Goal: Task Accomplishment & Management: Use online tool/utility

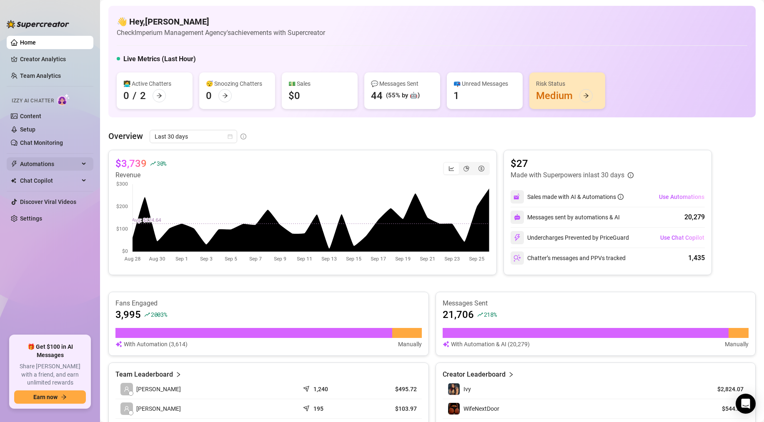
click at [47, 164] on span "Automations" at bounding box center [49, 163] width 59 height 13
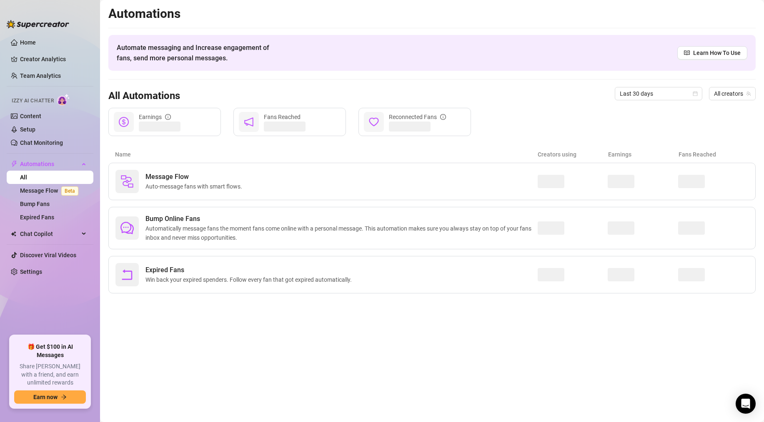
click at [27, 174] on link "All" at bounding box center [23, 177] width 7 height 7
click at [43, 166] on span "Automations" at bounding box center [49, 163] width 59 height 13
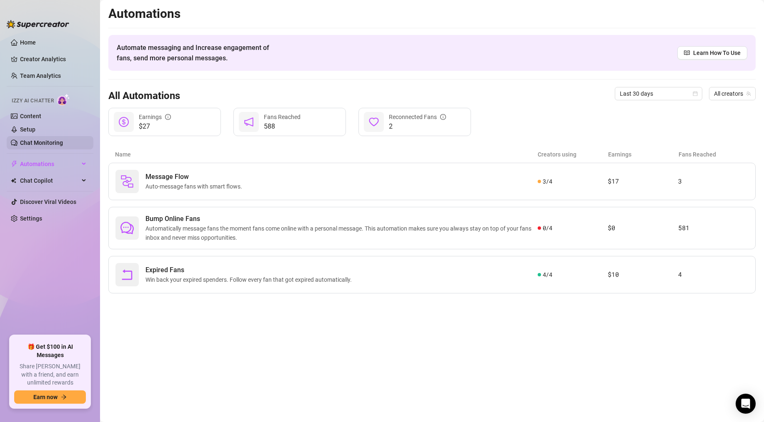
click at [43, 146] on link "Chat Monitoring" at bounding box center [41, 143] width 43 height 7
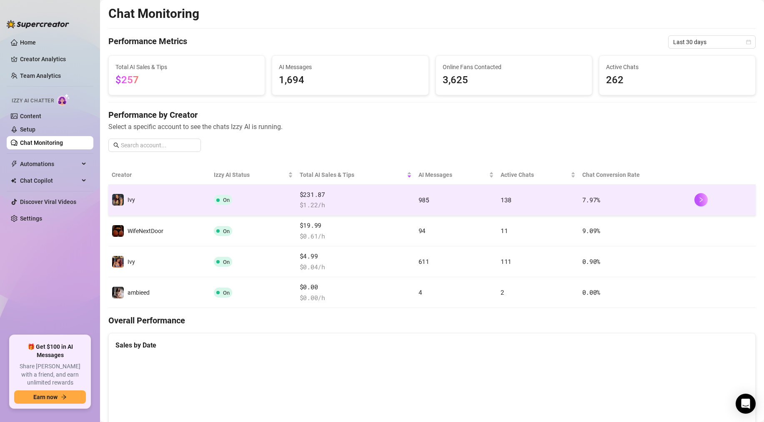
click at [352, 207] on span "$ 1.22 /h" at bounding box center [356, 205] width 112 height 10
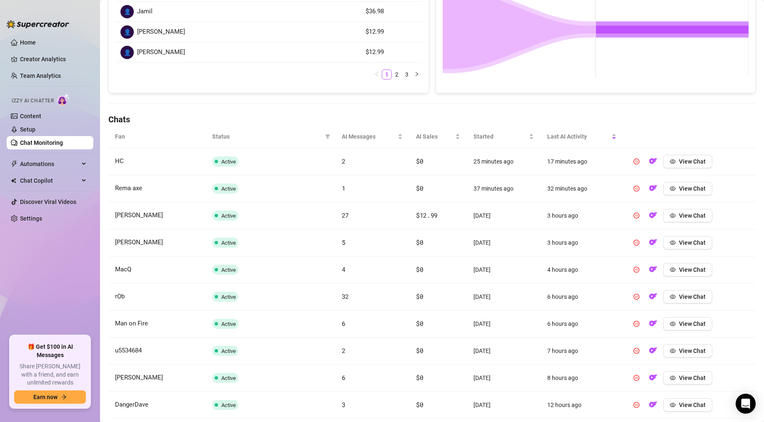
scroll to position [233, 0]
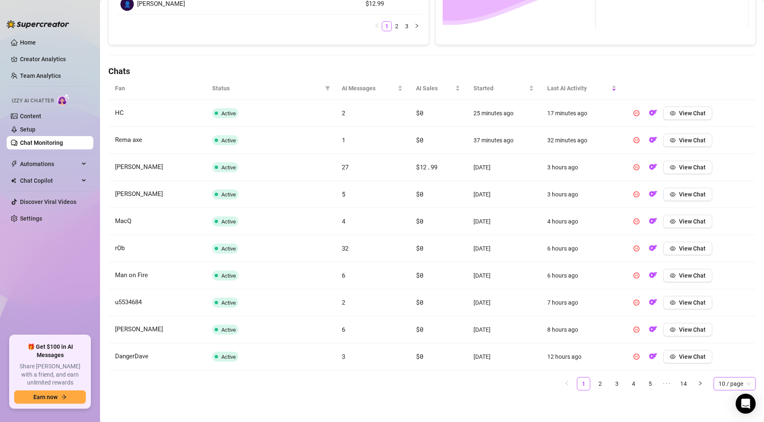
click at [720, 377] on div "10 / page" at bounding box center [734, 383] width 42 height 13
click at [730, 367] on div "100 / page" at bounding box center [734, 367] width 29 height 9
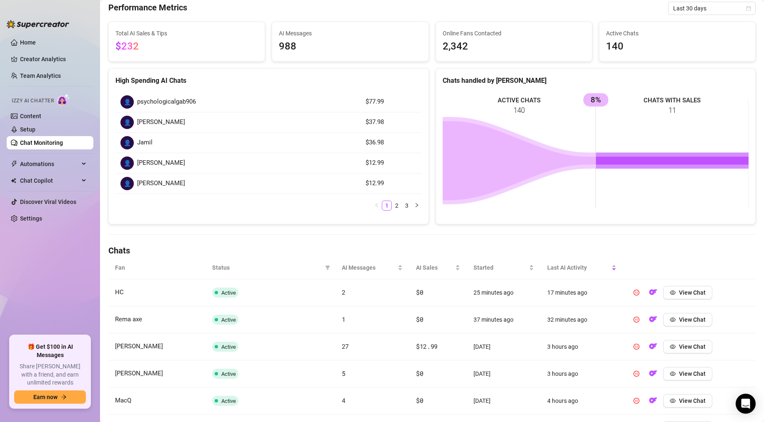
scroll to position [0, 0]
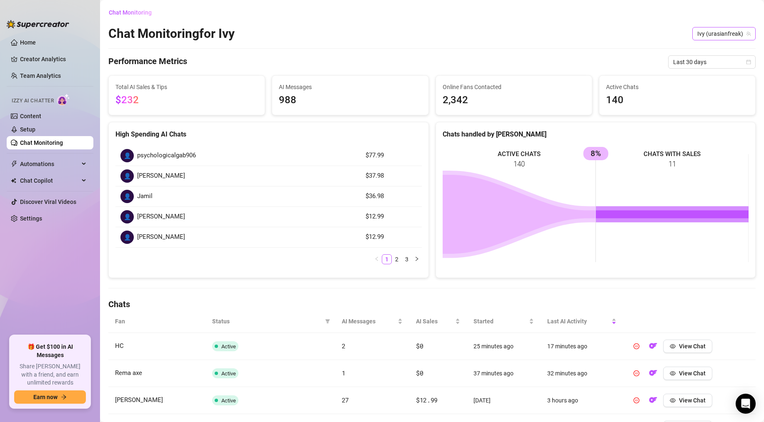
click at [736, 33] on span "Ivy (urasianfreak)" at bounding box center [723, 33] width 53 height 12
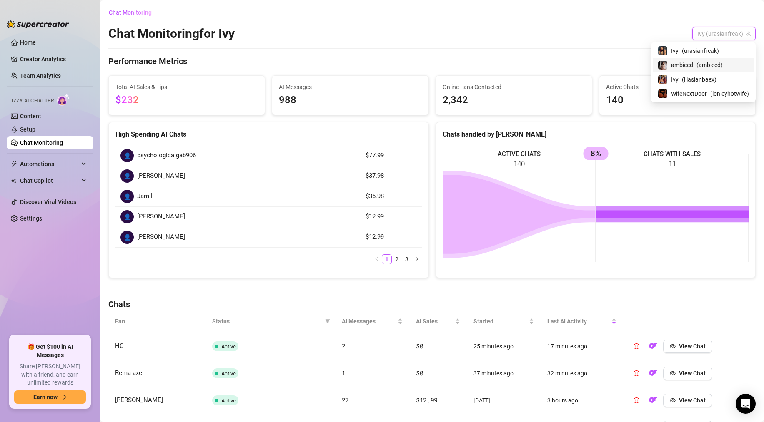
click at [712, 62] on span "( ambieed )" at bounding box center [709, 64] width 26 height 9
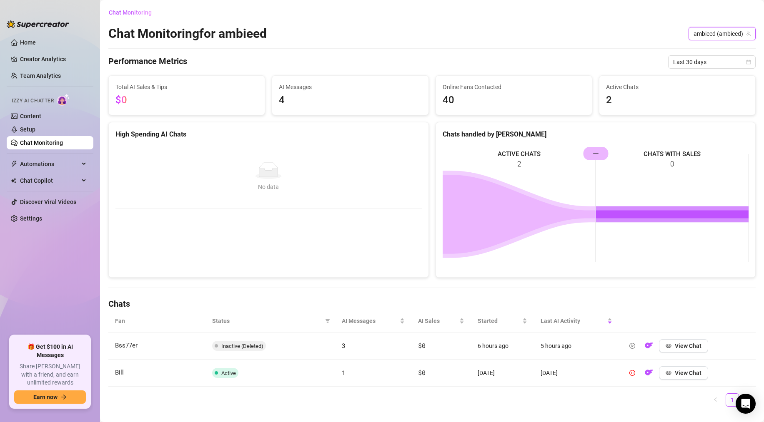
click at [722, 34] on span "ambieed (ambieed)" at bounding box center [721, 33] width 57 height 12
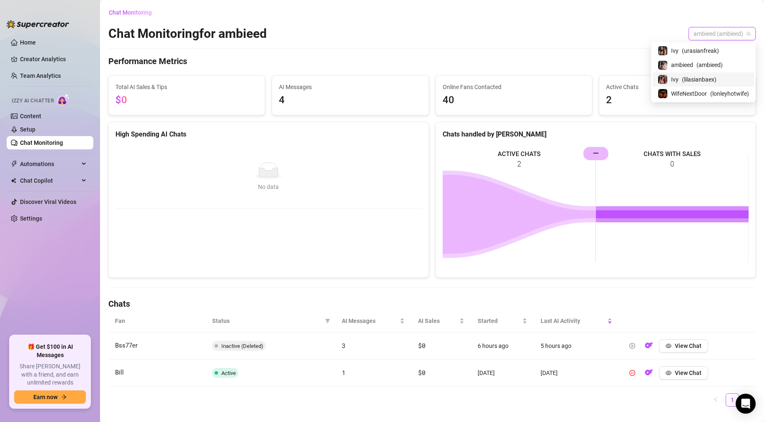
click at [706, 80] on span "( lilasianbaex )" at bounding box center [699, 79] width 35 height 9
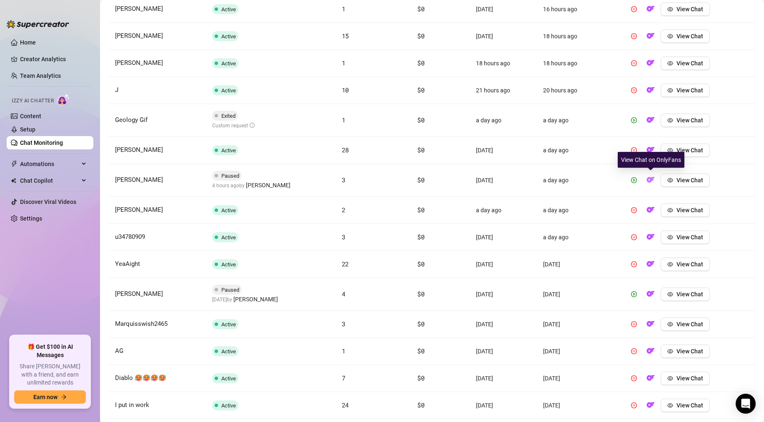
scroll to position [636, 0]
click at [648, 179] on img "button" at bounding box center [650, 179] width 8 height 8
click at [648, 118] on img "button" at bounding box center [650, 119] width 8 height 8
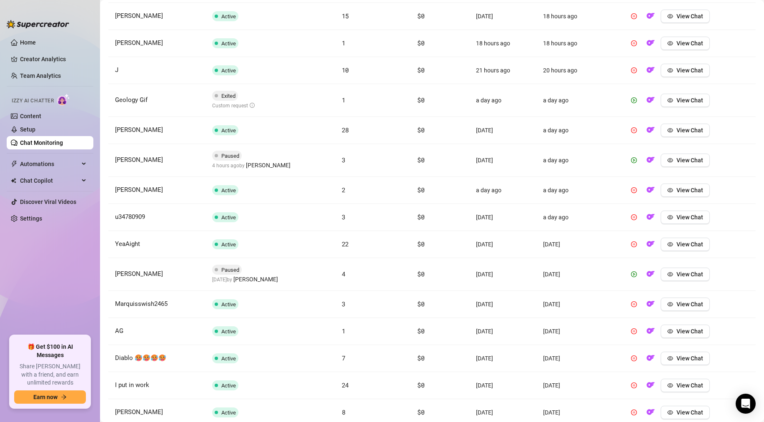
scroll to position [663, 0]
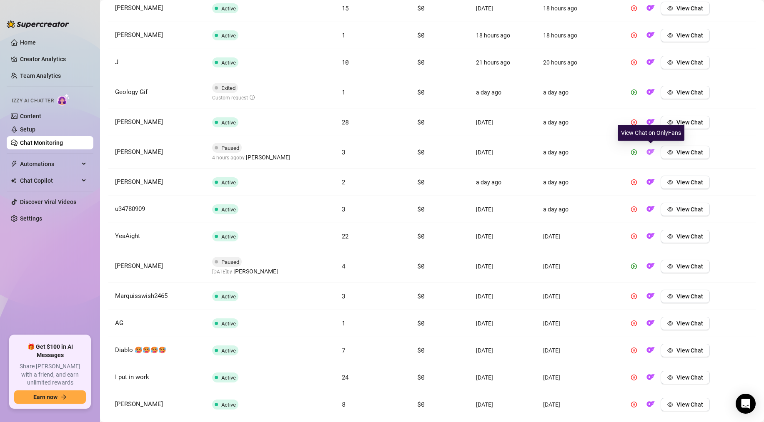
click at [652, 155] on img "button" at bounding box center [650, 152] width 8 height 8
click at [645, 268] on button "button" at bounding box center [650, 266] width 13 height 13
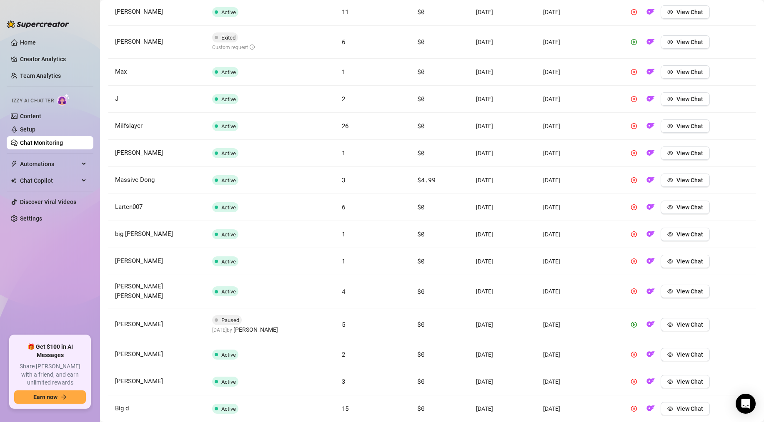
scroll to position [1141, 0]
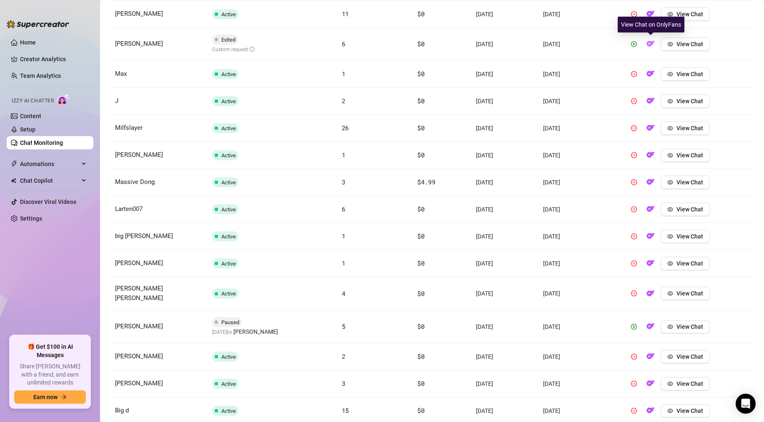
click at [646, 47] on img "button" at bounding box center [650, 44] width 8 height 8
click at [41, 140] on link "Chat Monitoring" at bounding box center [41, 143] width 43 height 7
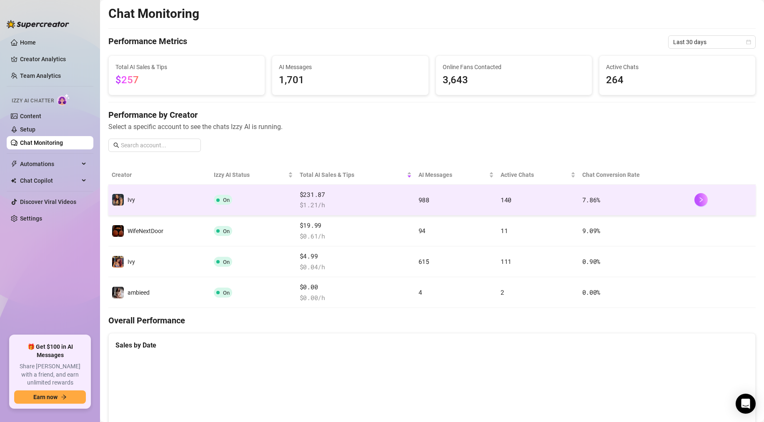
click at [275, 189] on td "On" at bounding box center [253, 200] width 86 height 31
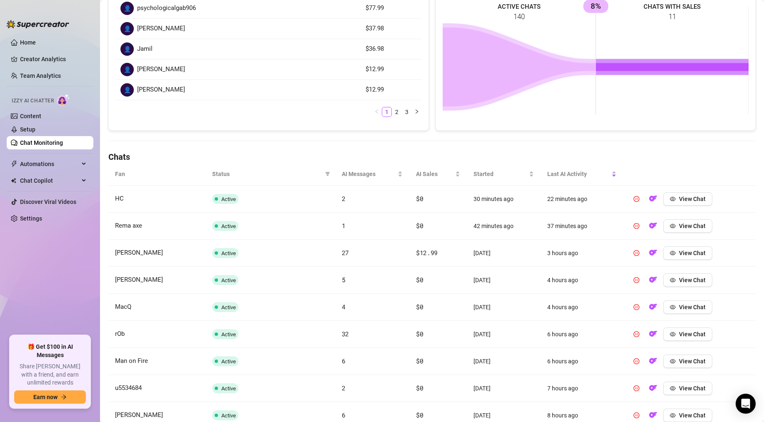
scroll to position [233, 0]
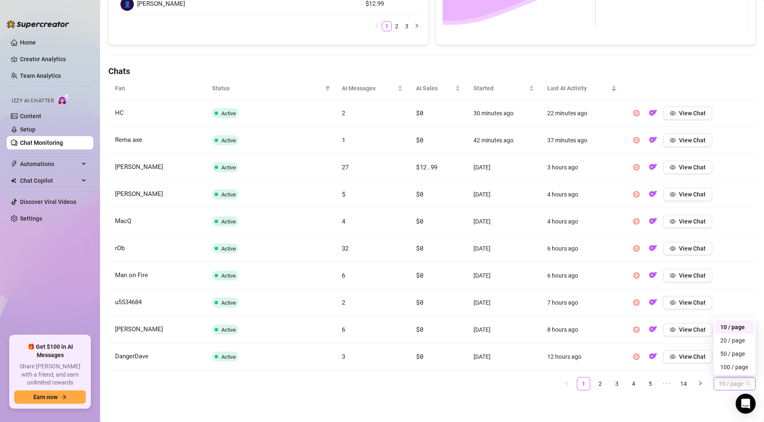
click at [716, 378] on div "10 / page" at bounding box center [734, 383] width 42 height 13
click at [731, 372] on div "100 / page" at bounding box center [734, 367] width 29 height 9
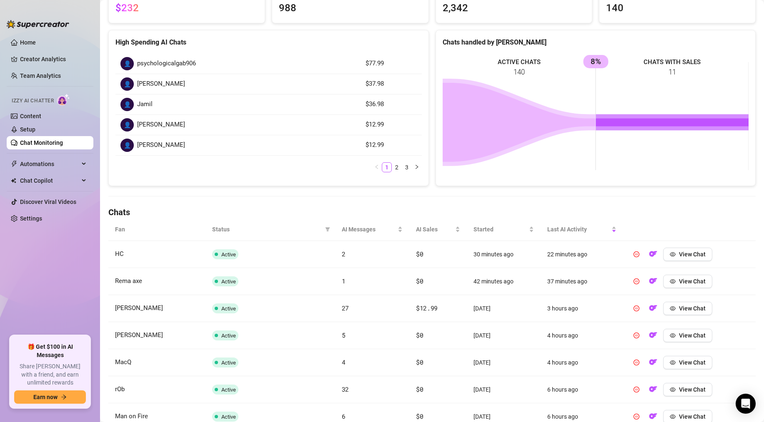
scroll to position [0, 0]
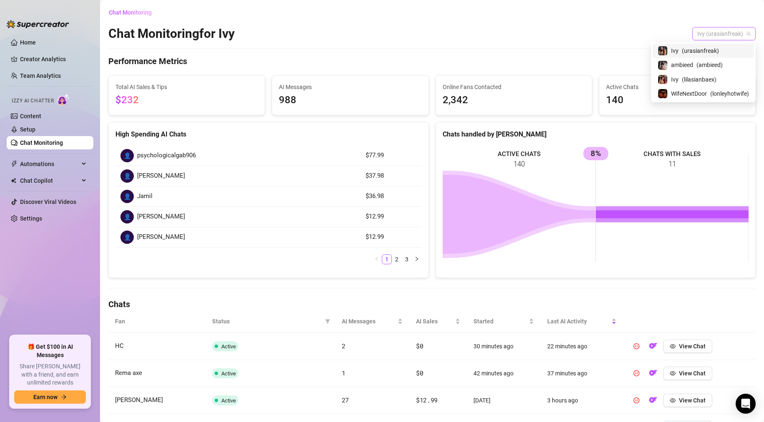
click at [704, 27] on span "Ivy (urasianfreak)" at bounding box center [723, 33] width 53 height 12
click at [696, 80] on span "( lilasianbaex )" at bounding box center [699, 79] width 35 height 9
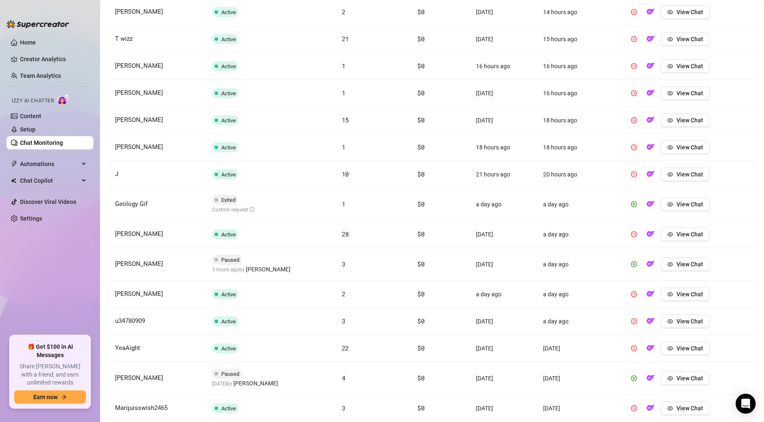
scroll to position [569, 0]
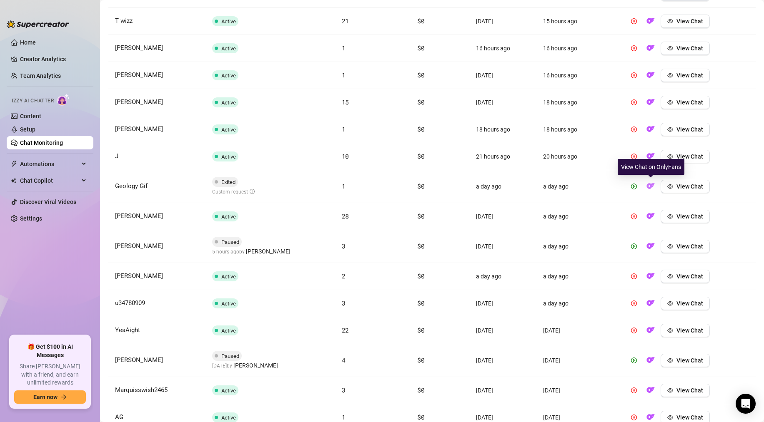
click at [652, 184] on img "button" at bounding box center [650, 186] width 8 height 8
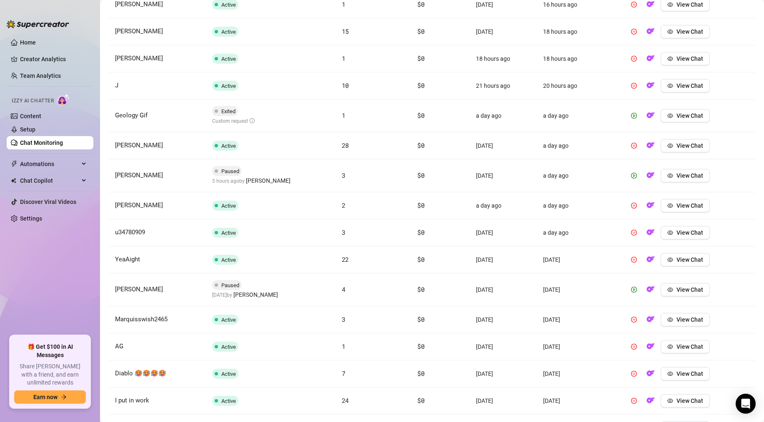
scroll to position [642, 0]
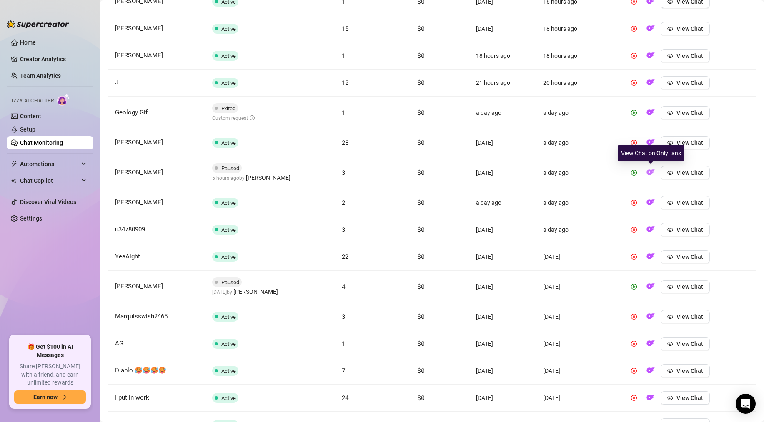
click at [652, 170] on img "button" at bounding box center [650, 172] width 8 height 8
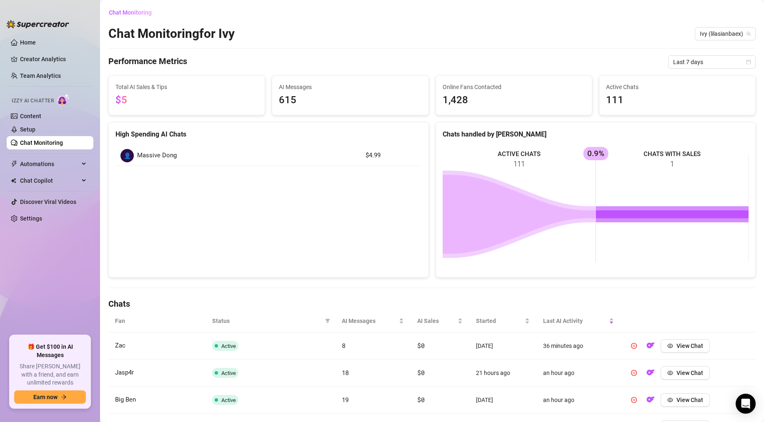
click at [57, 140] on link "Chat Monitoring" at bounding box center [41, 143] width 43 height 7
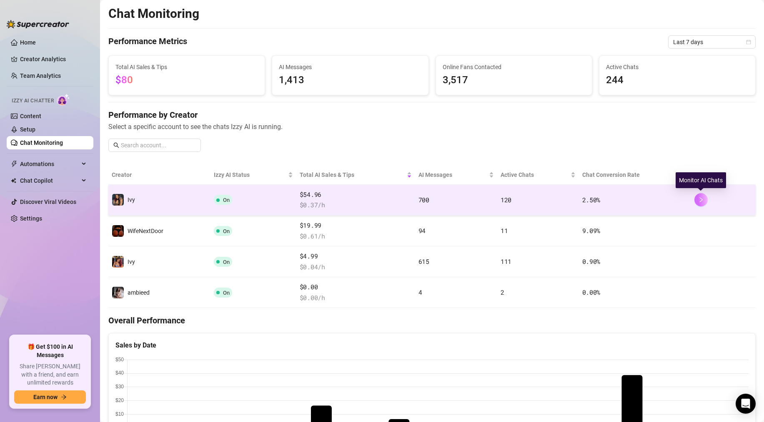
click at [695, 198] on button "button" at bounding box center [700, 199] width 13 height 13
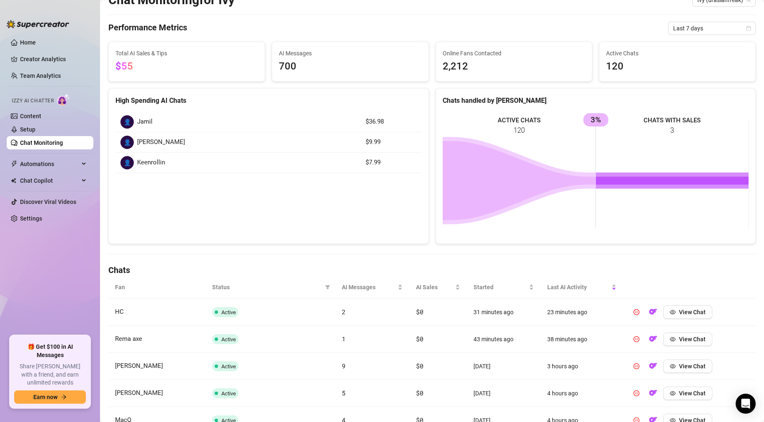
scroll to position [233, 0]
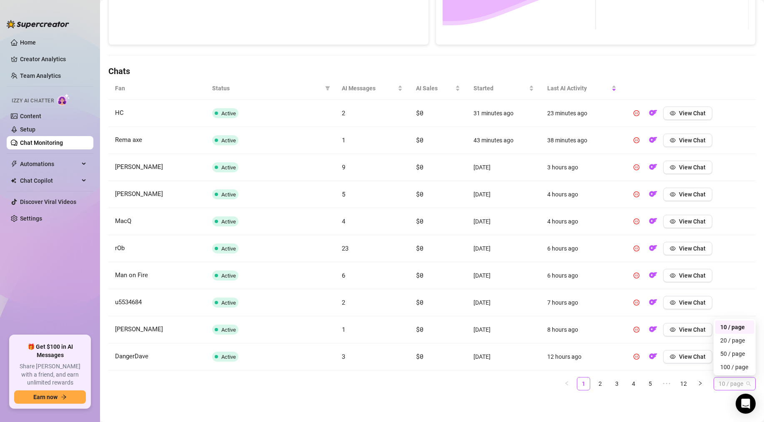
click at [720, 385] on span "10 / page" at bounding box center [734, 384] width 32 height 12
click at [731, 365] on div "100 / page" at bounding box center [734, 367] width 29 height 9
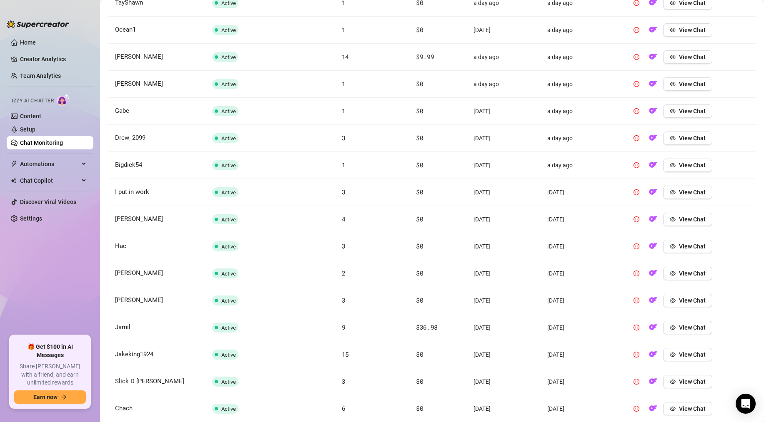
scroll to position [926, 0]
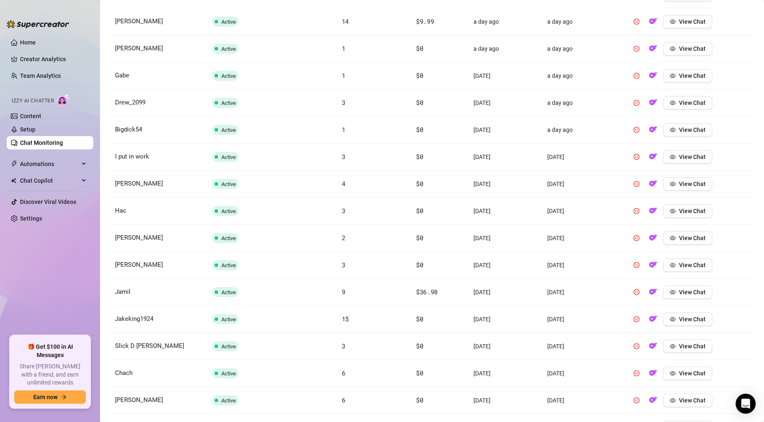
click at [56, 143] on link "Chat Monitoring" at bounding box center [41, 143] width 43 height 7
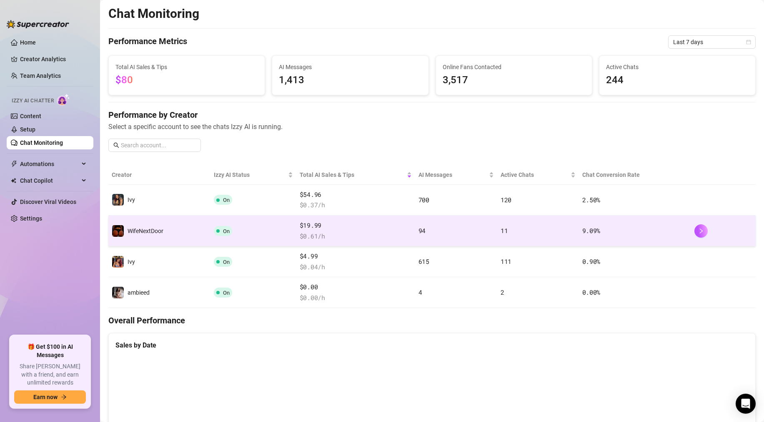
click at [296, 234] on td "On" at bounding box center [253, 231] width 86 height 31
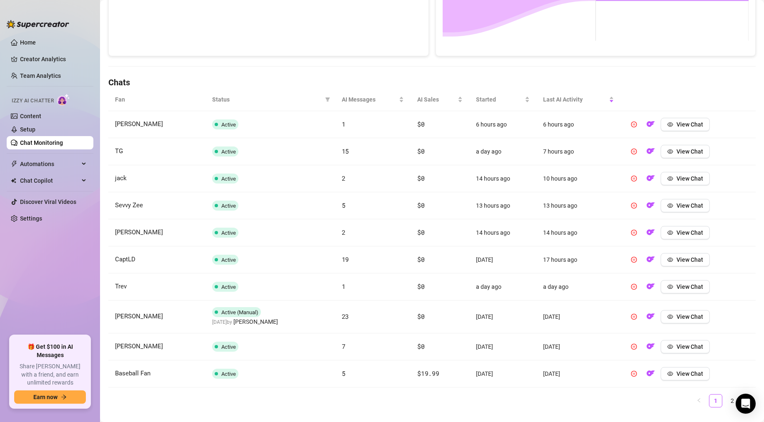
scroll to position [239, 0]
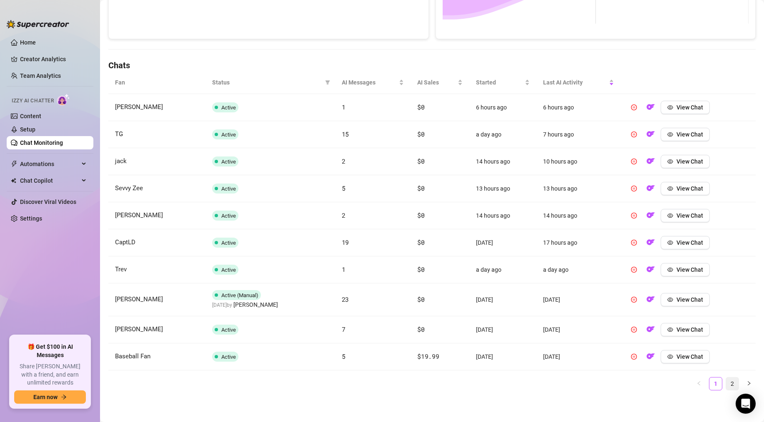
click at [733, 380] on link "2" at bounding box center [732, 384] width 12 height 12
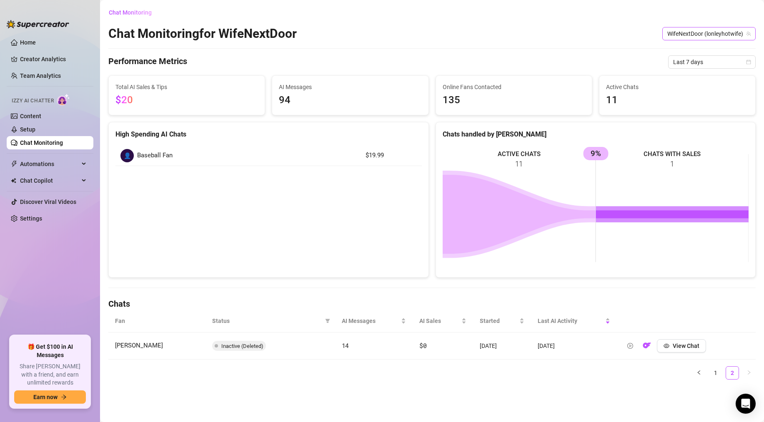
click at [700, 33] on span "WifeNextDoor (lonleyhotwife)" at bounding box center [708, 33] width 83 height 12
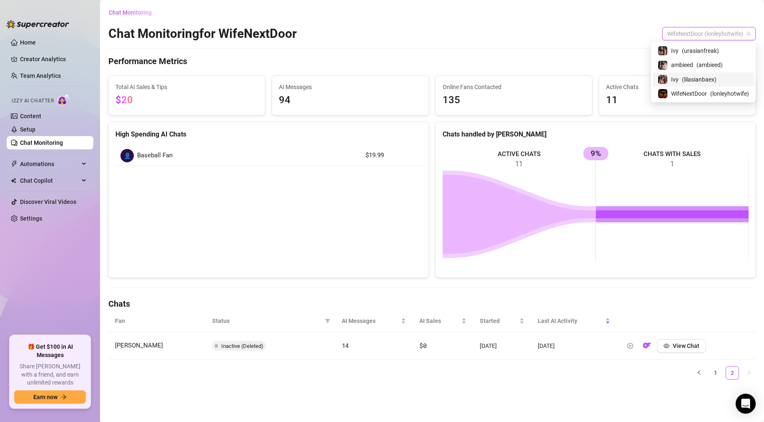
click at [687, 82] on span "( lilasianbaex )" at bounding box center [699, 79] width 35 height 9
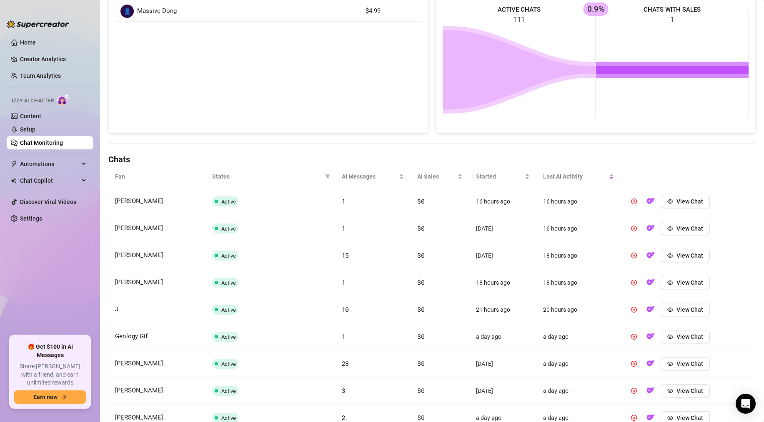
scroll to position [233, 0]
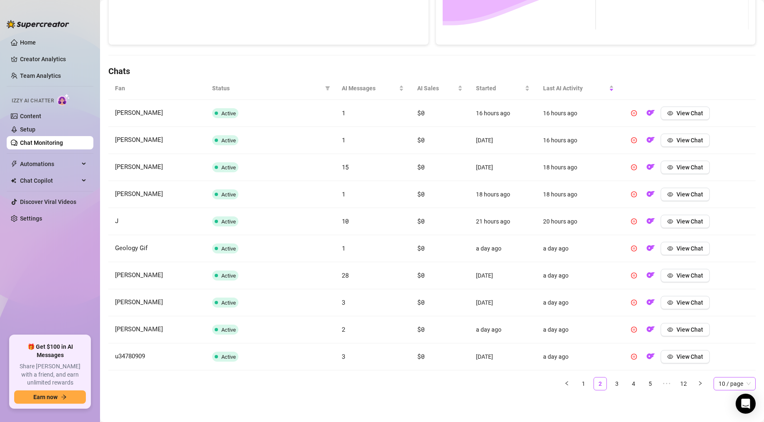
click at [723, 379] on span "10 / page" at bounding box center [734, 384] width 32 height 12
click at [724, 367] on div "100 / page" at bounding box center [734, 367] width 29 height 9
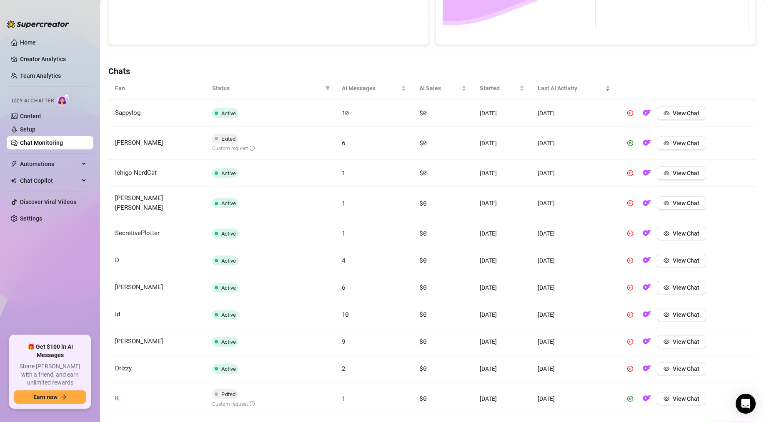
scroll to position [272, 0]
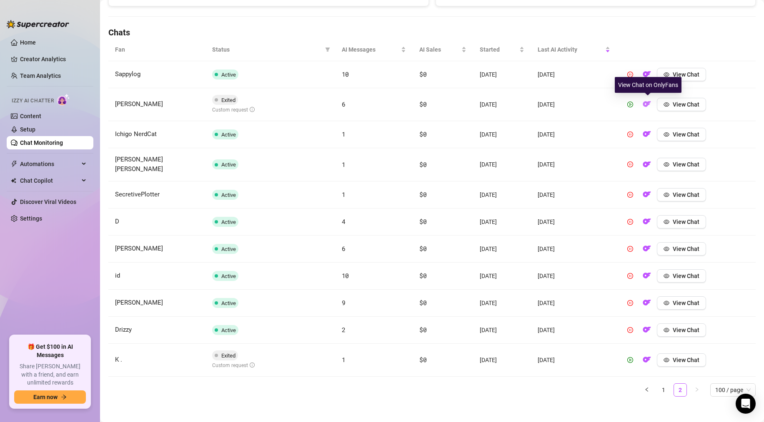
click at [653, 105] on button "button" at bounding box center [646, 104] width 13 height 13
